Goal: Task Accomplishment & Management: Use online tool/utility

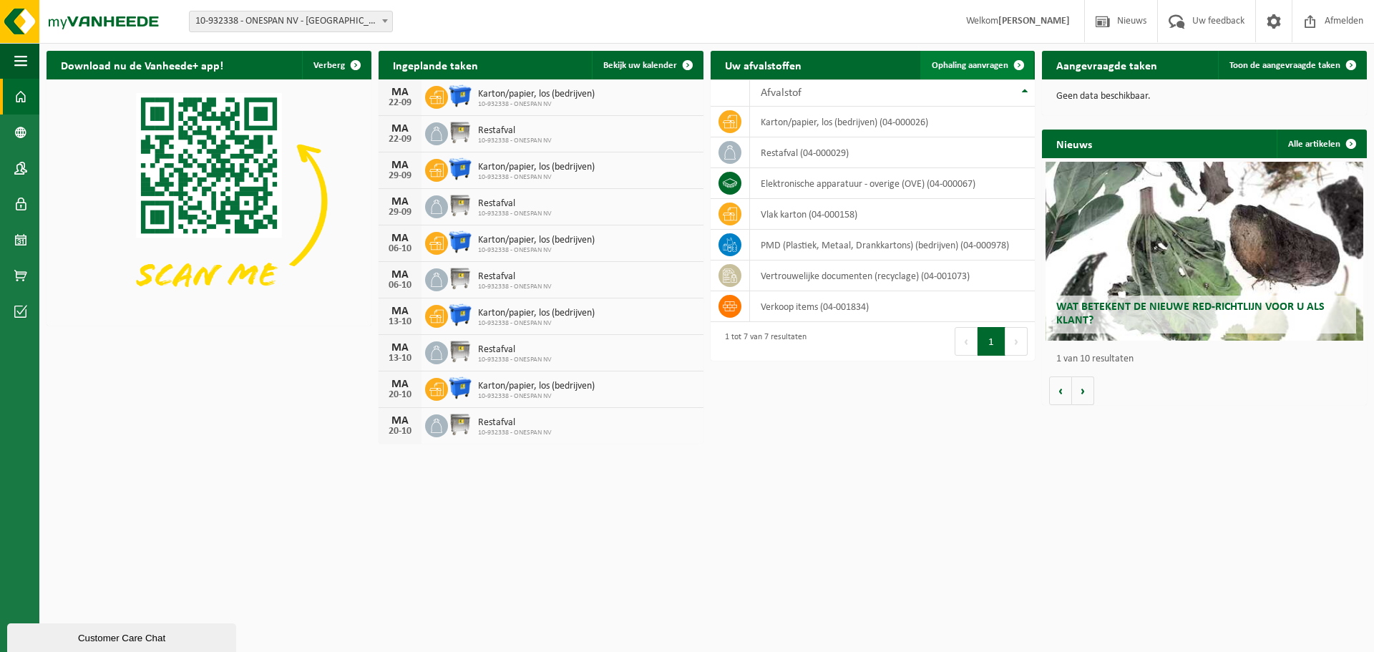
click at [953, 62] on span "Ophaling aanvragen" at bounding box center [970, 65] width 77 height 9
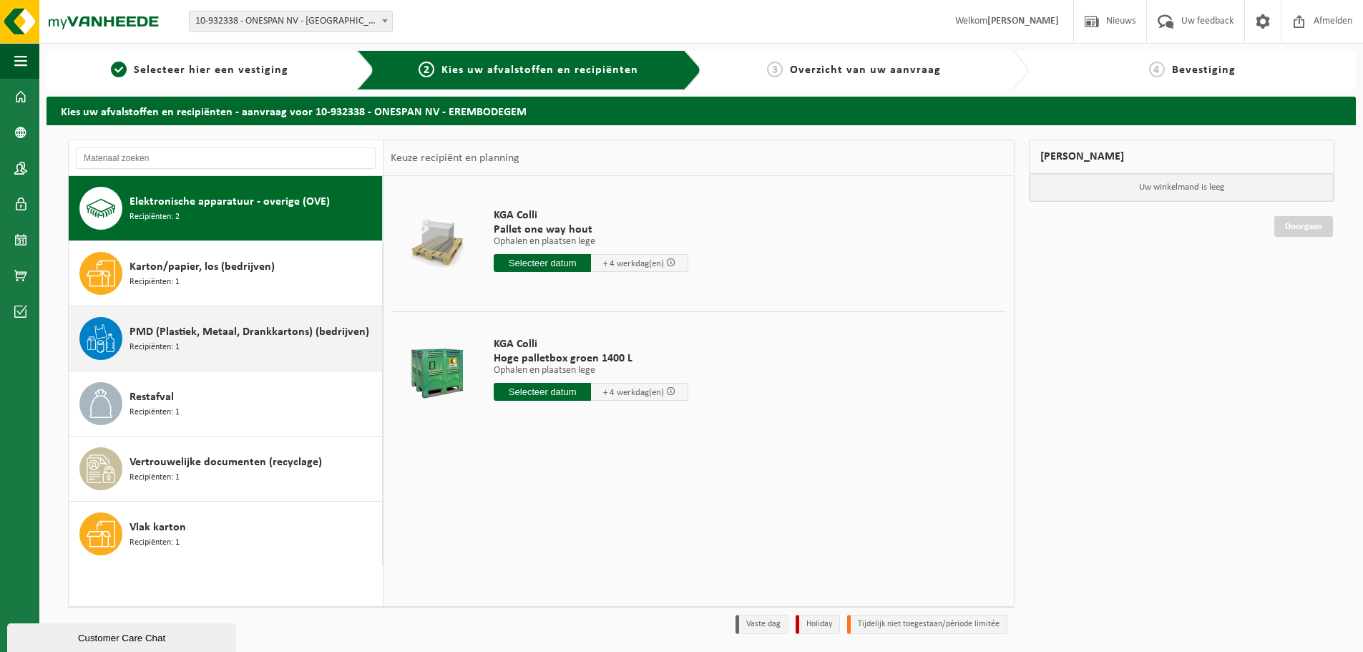
click at [231, 343] on div "PMD (Plastiek, Metaal, Drankkartons) (bedrijven) Recipiënten: 1" at bounding box center [253, 338] width 249 height 43
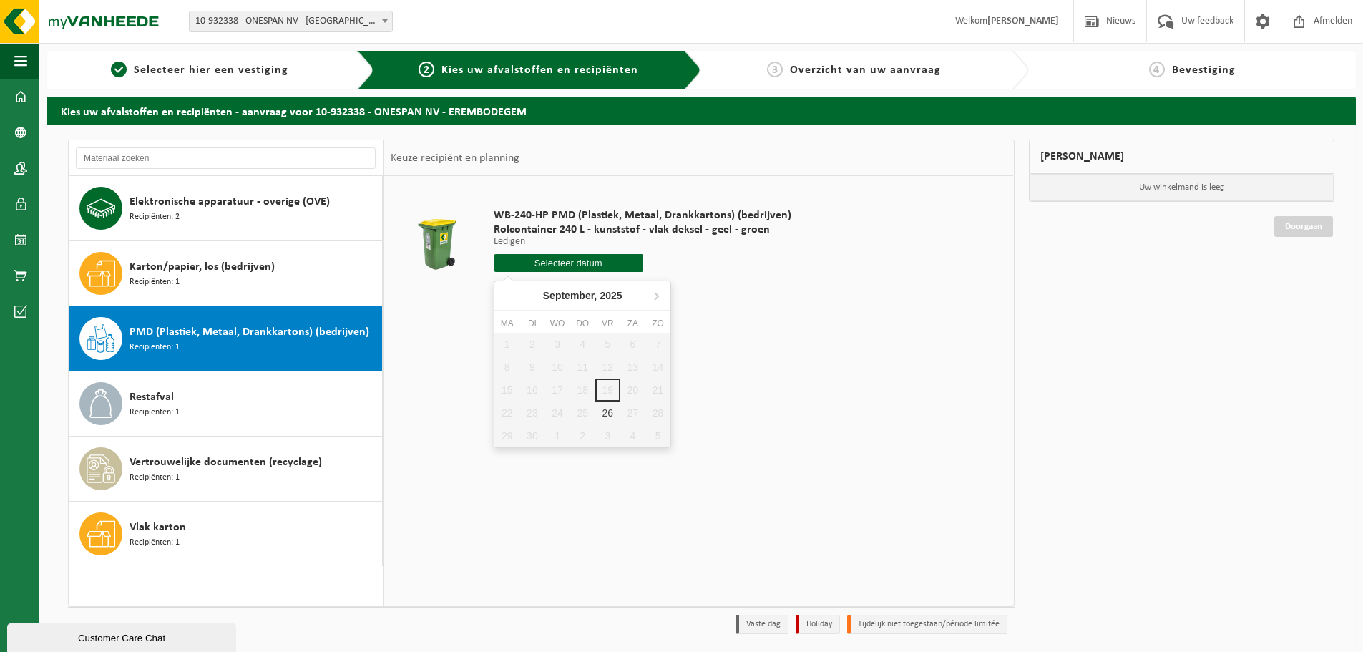
click at [607, 265] on input "text" at bounding box center [568, 263] width 149 height 18
click at [608, 408] on div "26" at bounding box center [607, 412] width 25 height 23
type input "Van 2025-09-26"
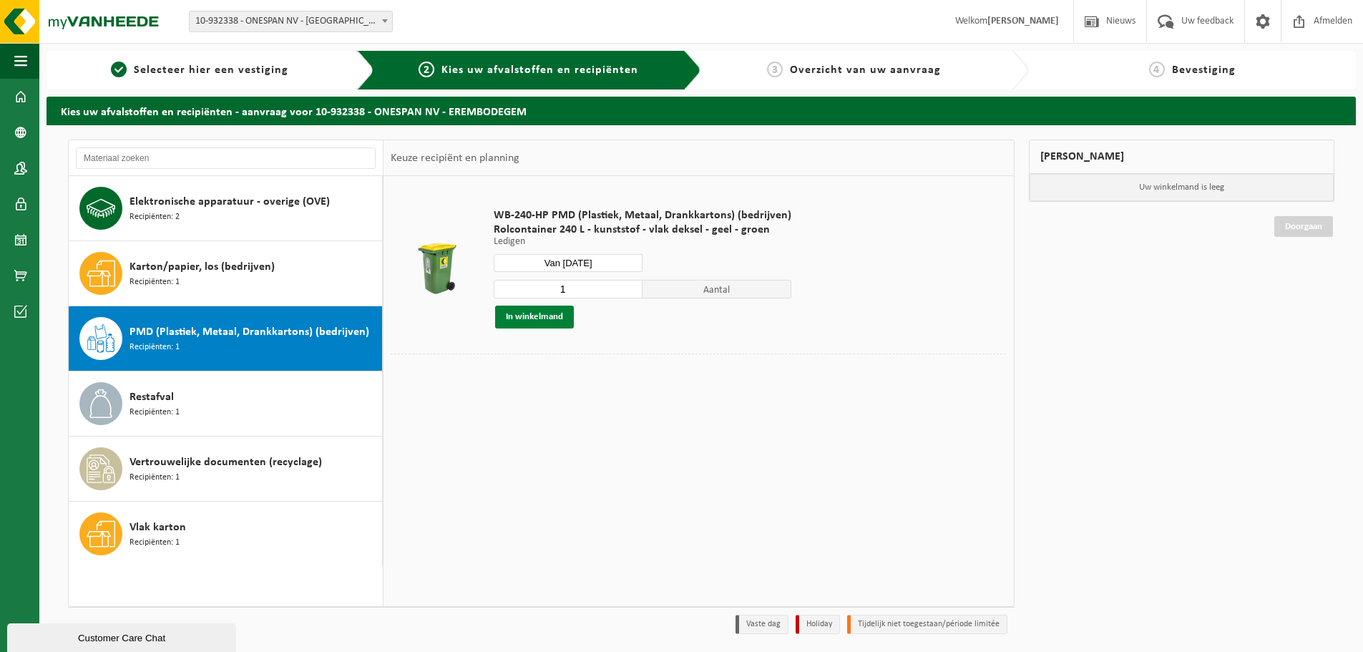
click at [549, 322] on button "In winkelmand" at bounding box center [534, 316] width 79 height 23
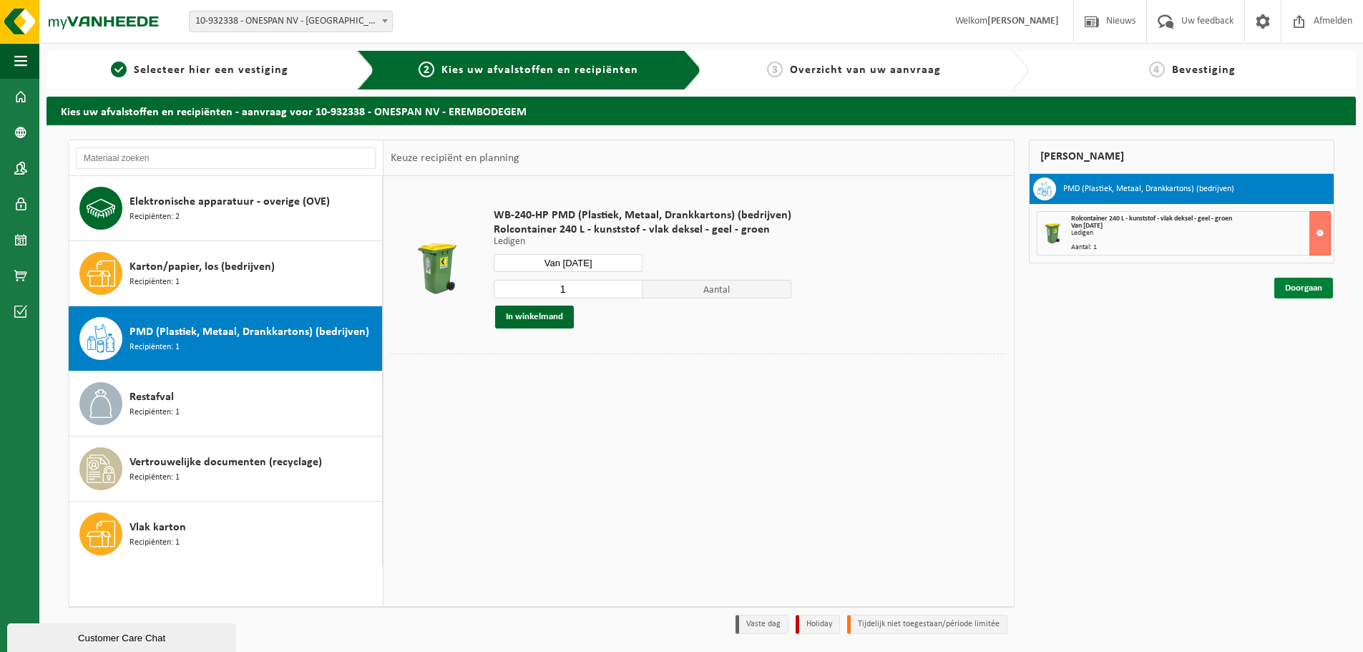
click at [1311, 288] on link "Doorgaan" at bounding box center [1303, 288] width 59 height 21
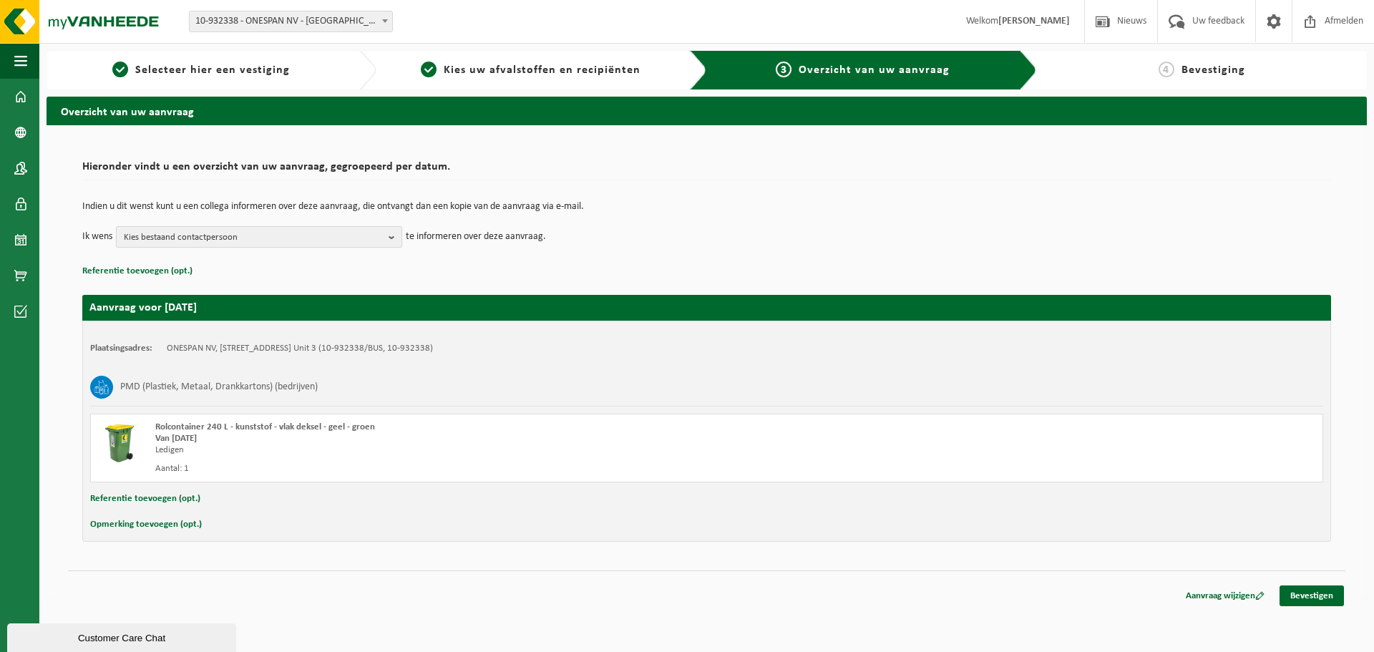
click at [394, 236] on b "button" at bounding box center [394, 237] width 13 height 20
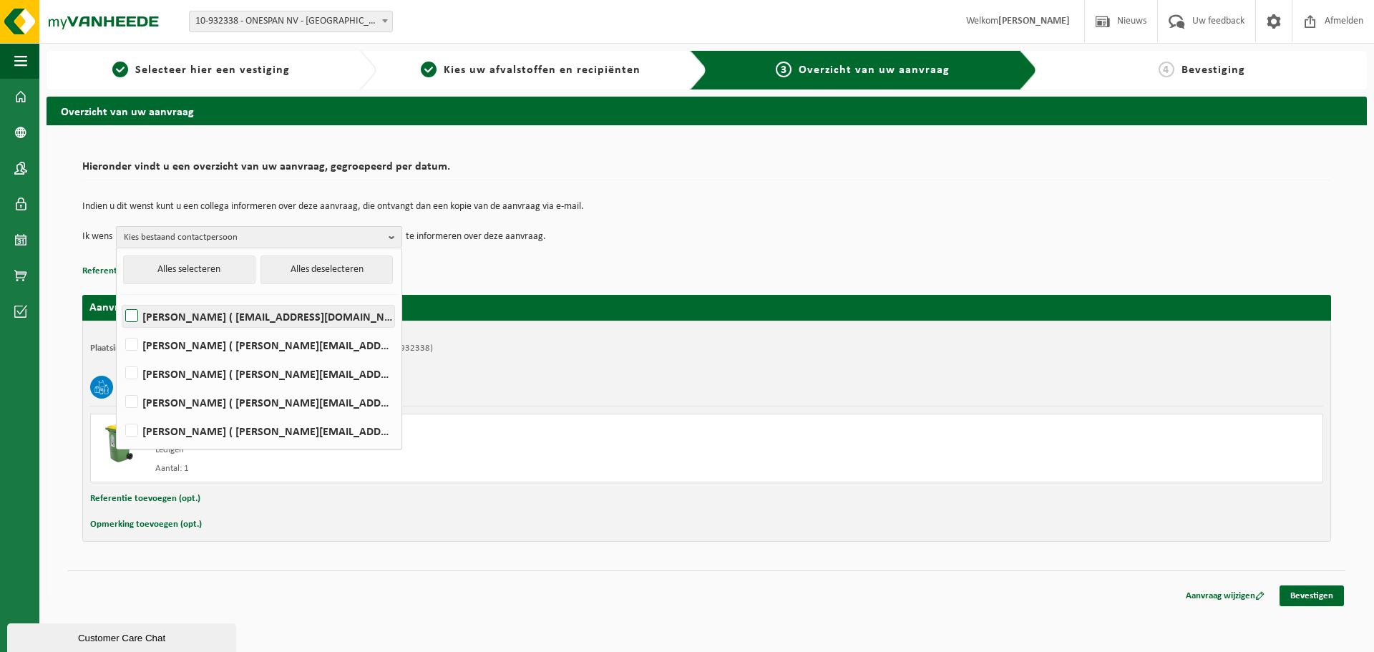
click at [132, 312] on label "Koen Busselot ( koen.busselot@onespan.com )" at bounding box center [258, 315] width 272 height 21
click at [120, 298] on input "Koen Busselot ( koen.busselot@onespan.com )" at bounding box center [119, 298] width 1 height 1
checkbox input "true"
click at [131, 338] on label "Vincent De Coen ( vincent.decoen@onespan.com )" at bounding box center [258, 344] width 272 height 21
click at [120, 327] on input "Vincent De Coen ( vincent.decoen@onespan.com )" at bounding box center [119, 326] width 1 height 1
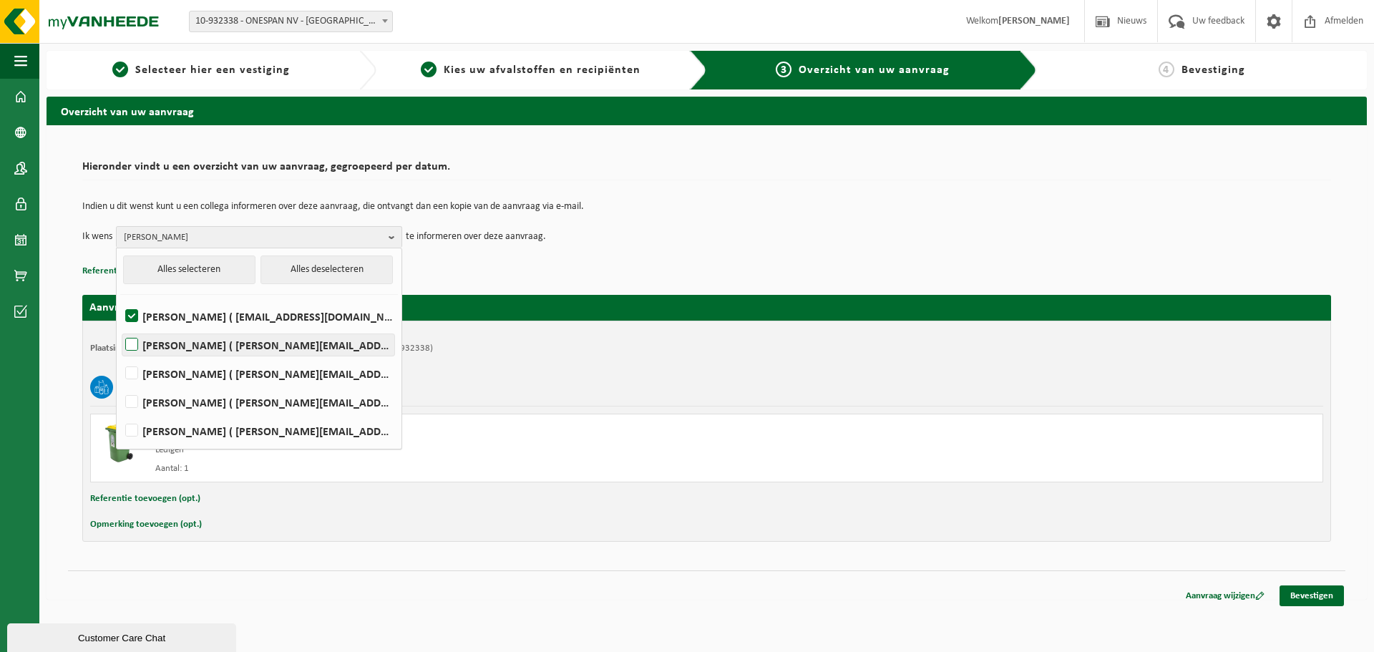
checkbox input "true"
click at [137, 399] on label "STEPHAN THELEN ( stephan.thelen@onespan.com )" at bounding box center [258, 401] width 272 height 21
click at [120, 384] on input "STEPHAN THELEN ( stephan.thelen@onespan.com )" at bounding box center [119, 383] width 1 height 1
checkbox input "true"
click at [524, 272] on p "Referentie toevoegen (opt.)" at bounding box center [706, 271] width 1248 height 19
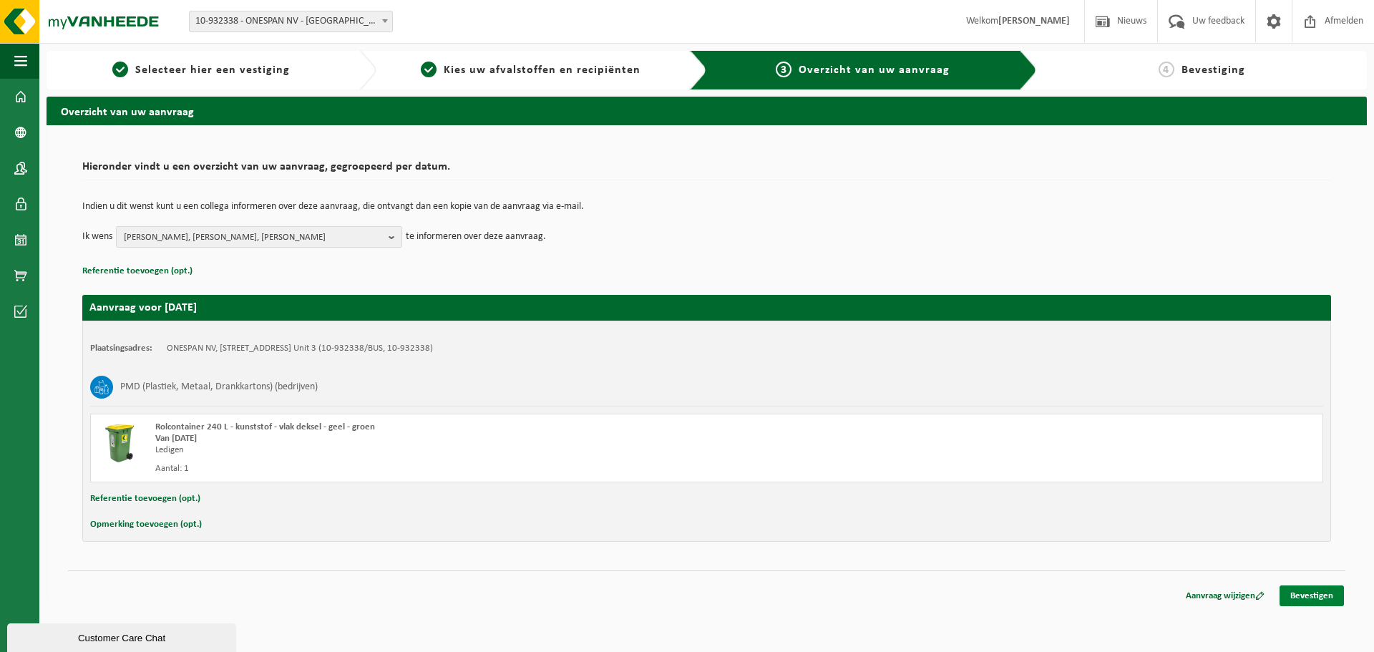
click at [1305, 592] on link "Bevestigen" at bounding box center [1311, 595] width 64 height 21
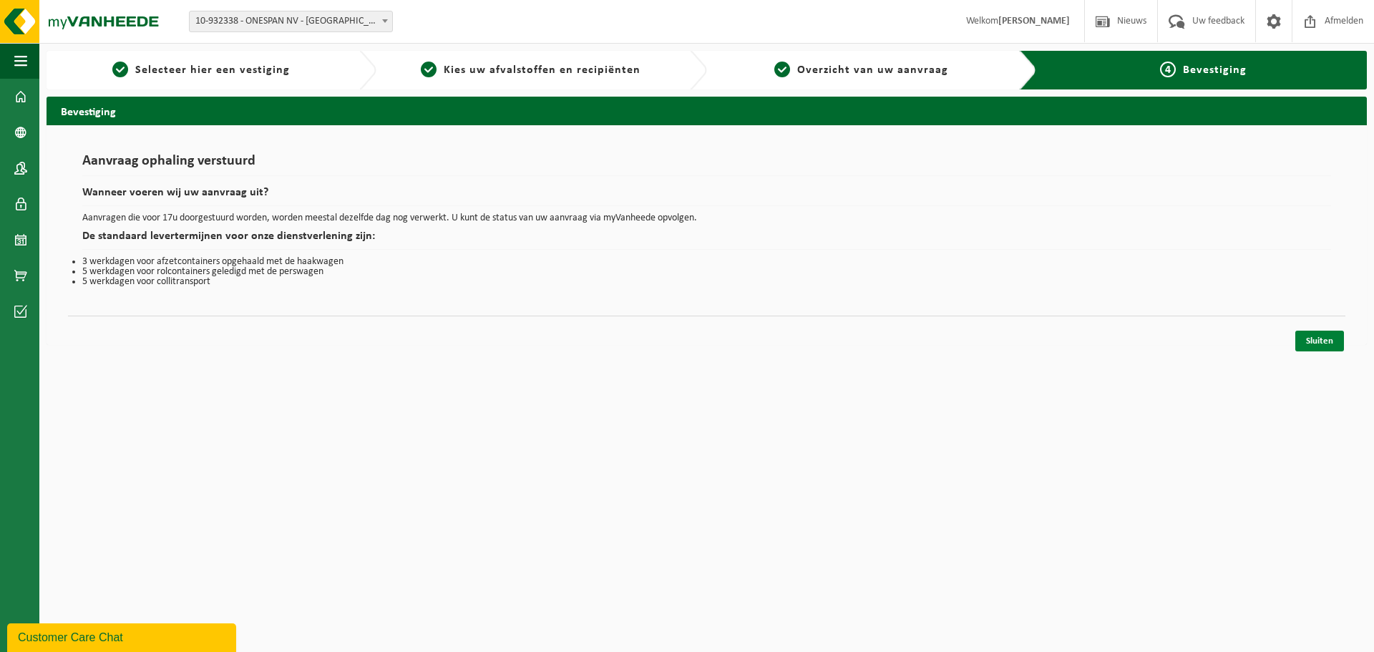
click at [1325, 341] on link "Sluiten" at bounding box center [1319, 341] width 49 height 21
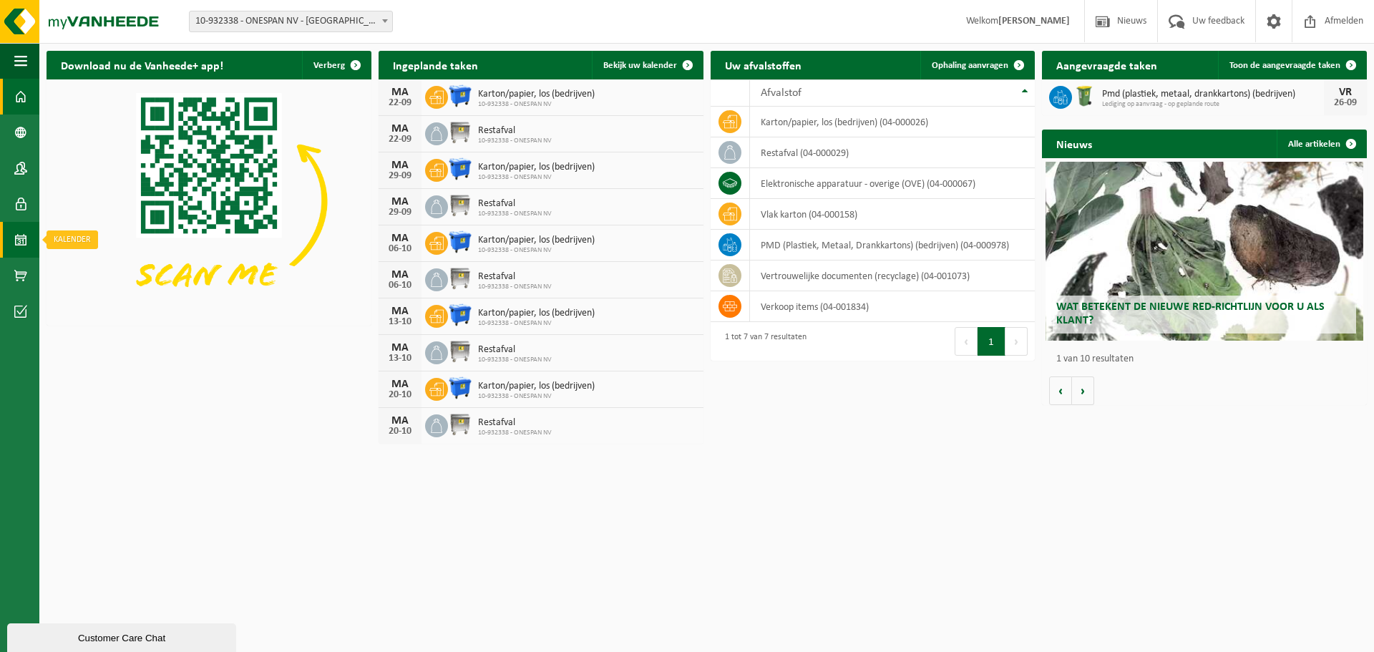
click at [26, 234] on span at bounding box center [20, 240] width 13 height 36
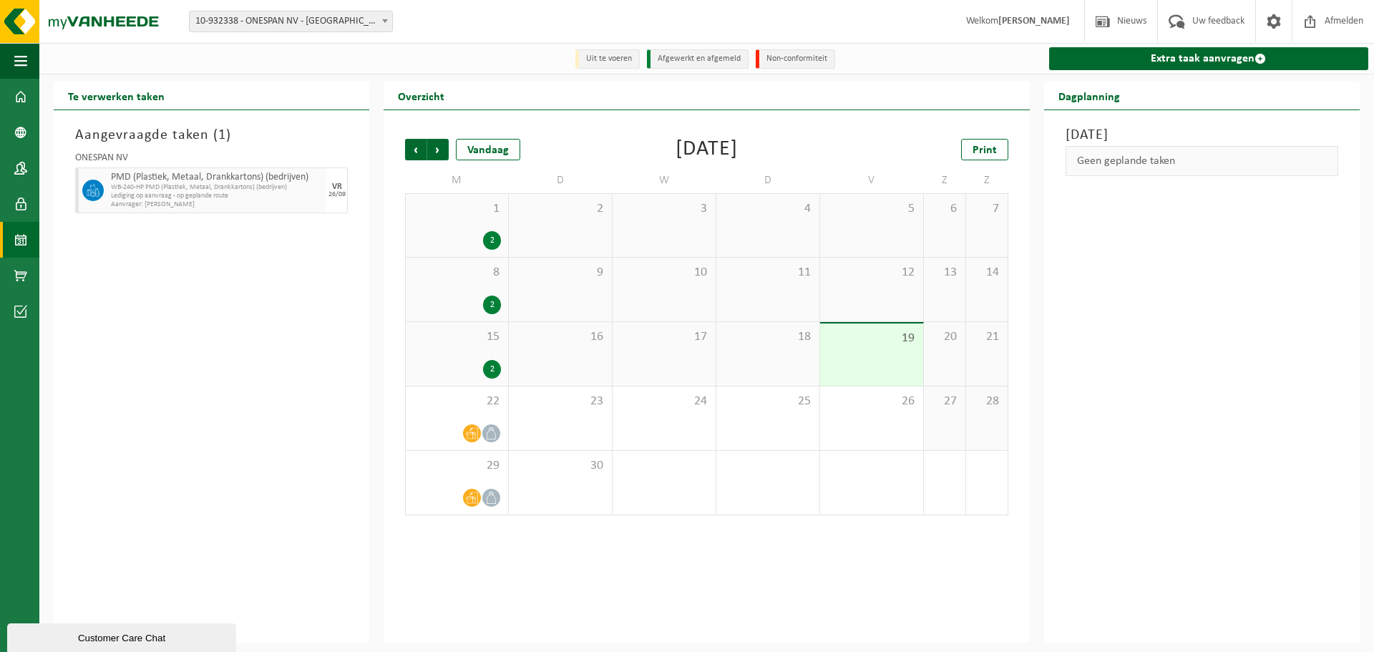
click at [352, 380] on div "Aangevraagde taken ( 1 ) ONESPAN NV PMD (Plastiek, Metaal, Drankkartons) (bedri…" at bounding box center [212, 376] width 316 height 533
